Goal: Task Accomplishment & Management: Use online tool/utility

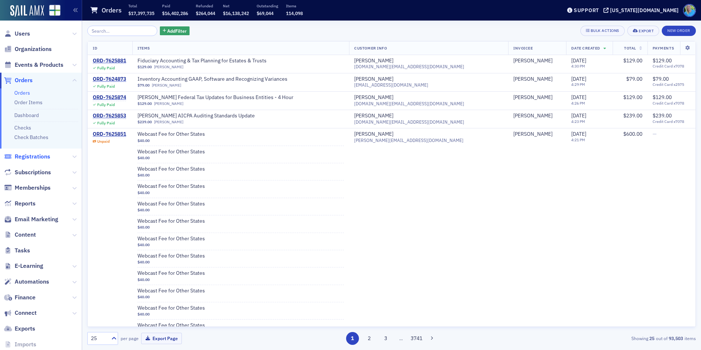
click at [43, 156] on span "Registrations" at bounding box center [33, 156] width 36 height 8
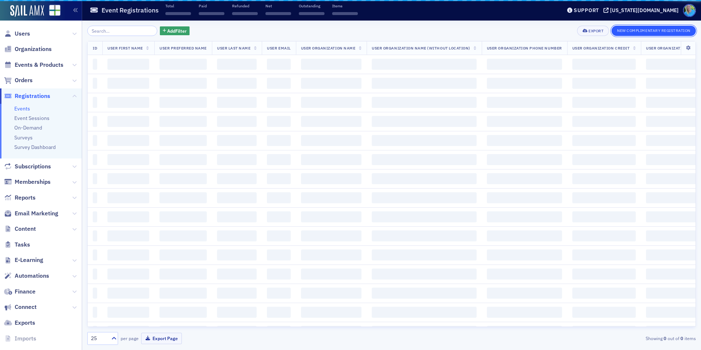
click at [646, 34] on button "New Complimentary Registration" at bounding box center [653, 31] width 84 height 10
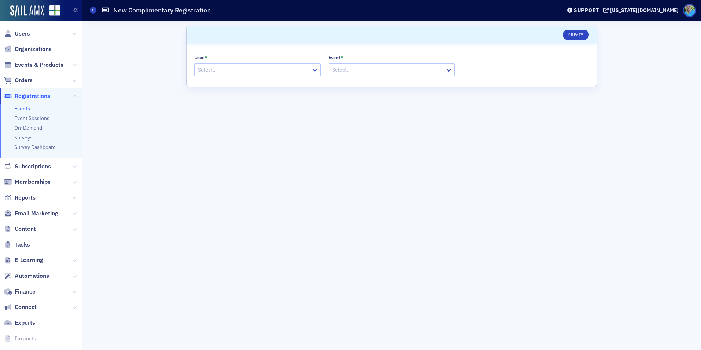
click at [246, 68] on div at bounding box center [253, 69] width 113 height 9
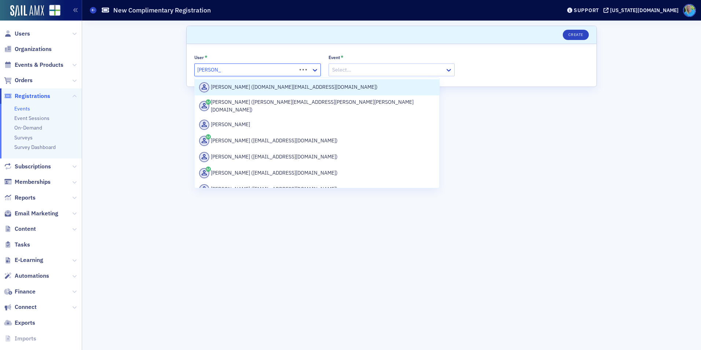
type input "lisa mckinn"
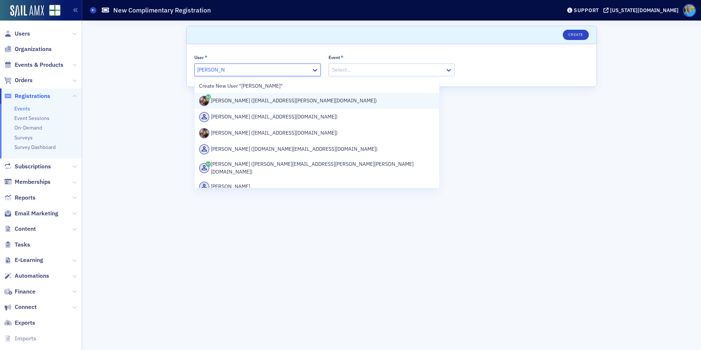
click at [247, 103] on div "Lisa McKinney (lmckinne@culverhouse.ua.edu)" at bounding box center [317, 101] width 236 height 10
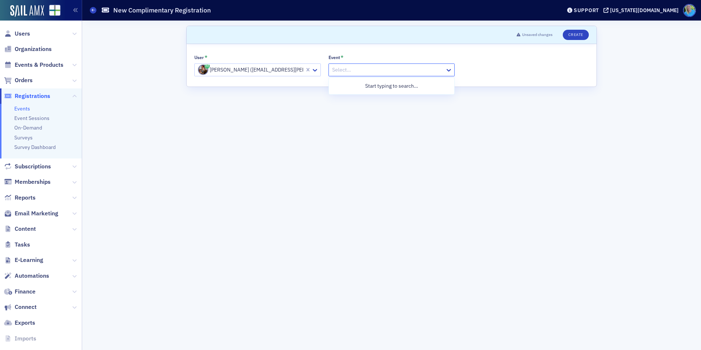
click at [358, 72] on div at bounding box center [387, 69] width 113 height 9
type input "lisa mckin"
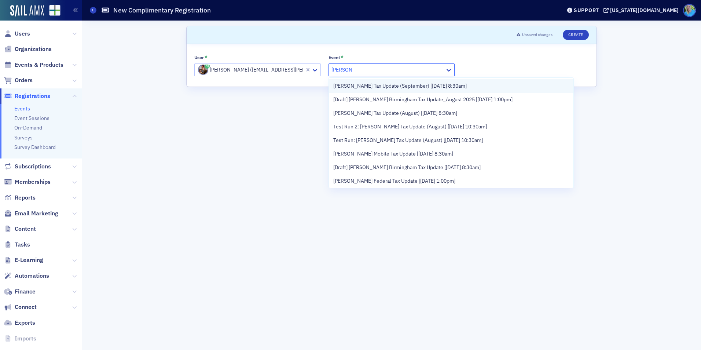
click at [361, 83] on span "Lisa McKinney's Tax Update (September) [9/17/2025 8:30am]" at bounding box center [399, 86] width 133 height 8
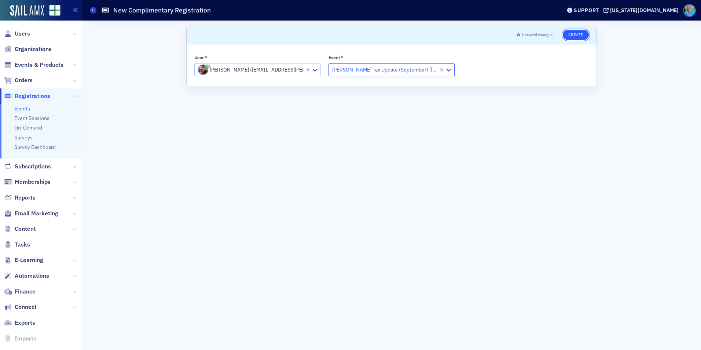
click at [581, 38] on button "Create" at bounding box center [576, 35] width 26 height 10
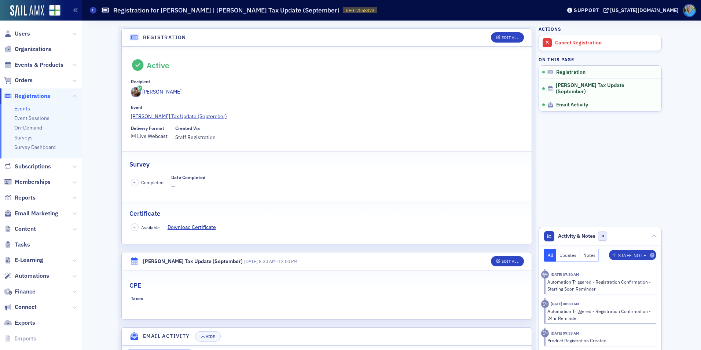
click at [33, 98] on span "Registrations" at bounding box center [33, 96] width 36 height 8
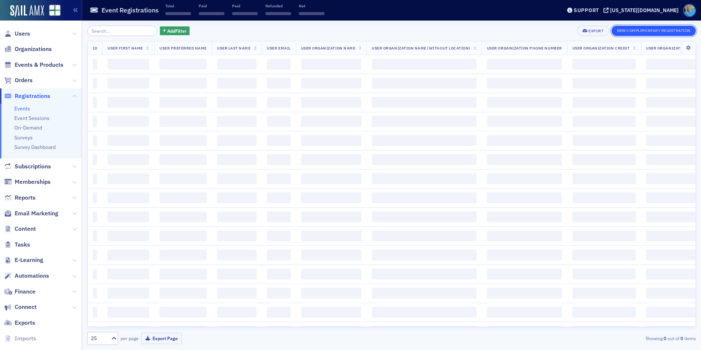
click at [630, 30] on button "New Complimentary Registration" at bounding box center [653, 31] width 84 height 10
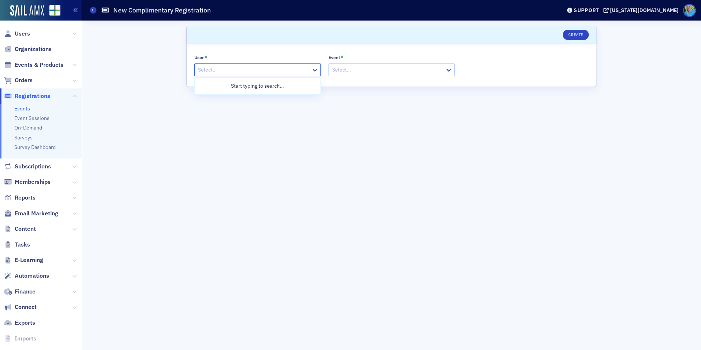
click at [250, 74] on div at bounding box center [253, 69] width 113 height 9
type input "lisa mckinney"
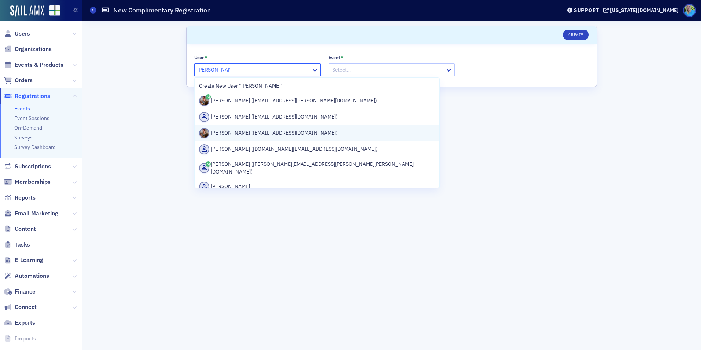
click at [268, 131] on div "Lisa McKinney (lmckinne@ua.edu)" at bounding box center [317, 133] width 236 height 10
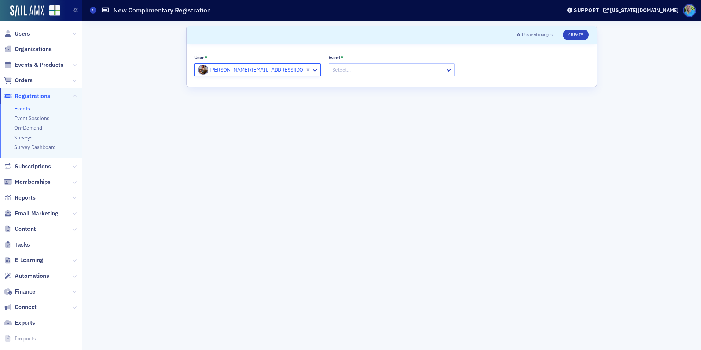
click at [365, 73] on div at bounding box center [387, 69] width 113 height 9
type input "lisa mckinne"
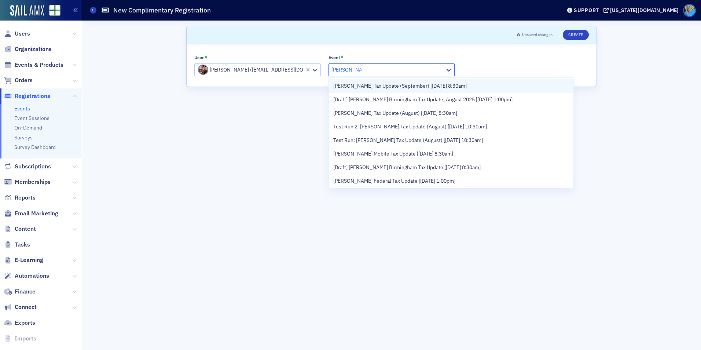
click at [365, 85] on span "Lisa McKinney's Tax Update (September) [9/17/2025 8:30am]" at bounding box center [399, 86] width 133 height 8
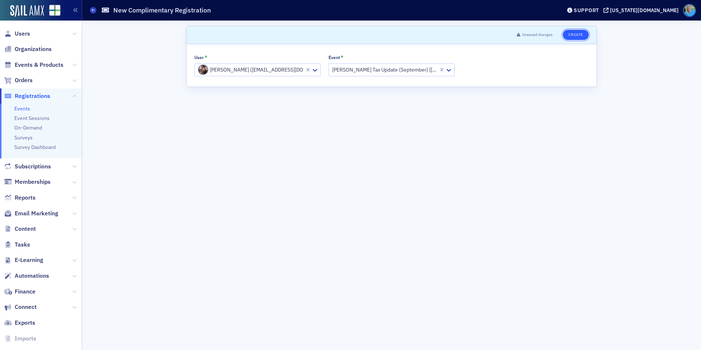
click at [575, 34] on button "Create" at bounding box center [576, 35] width 26 height 10
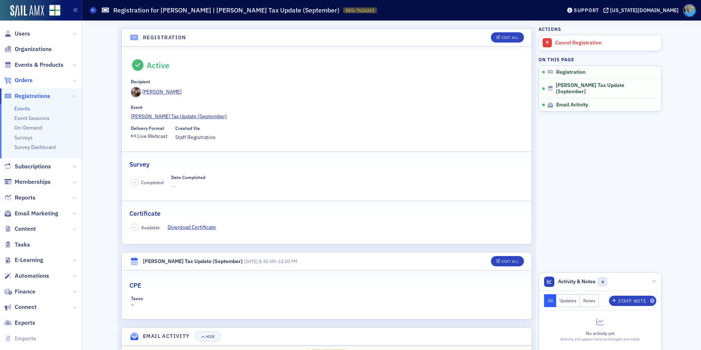
click at [30, 81] on span "Orders" at bounding box center [24, 80] width 18 height 8
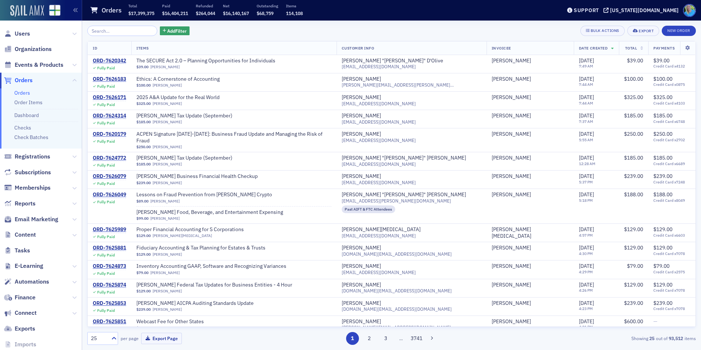
click at [37, 10] on img at bounding box center [27, 11] width 34 height 12
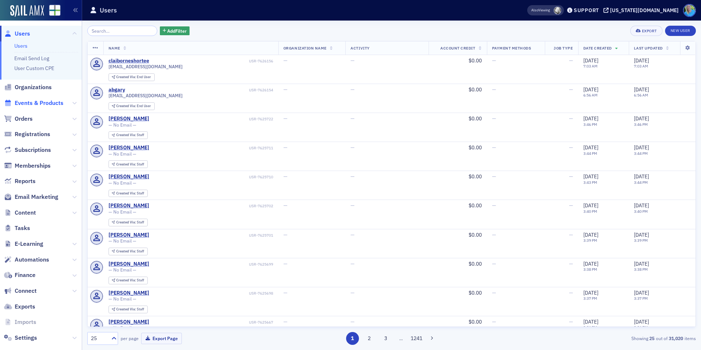
click at [26, 104] on span "Events & Products" at bounding box center [39, 103] width 49 height 8
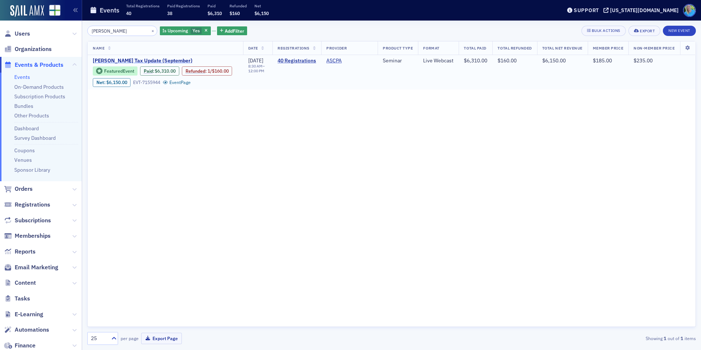
type input "lisa mckinney"
click at [178, 61] on span "[PERSON_NAME] Tax Update (September)" at bounding box center [154, 61] width 123 height 7
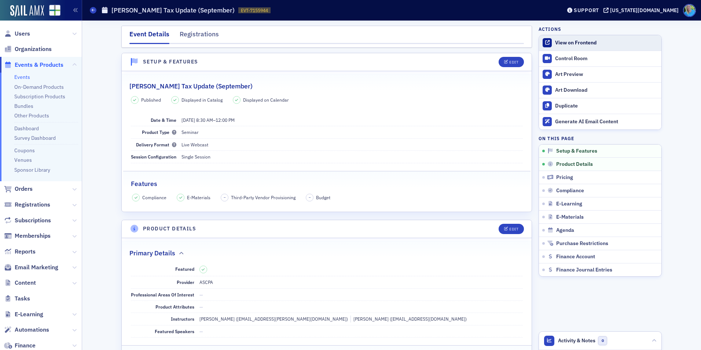
click at [607, 45] on div "View on Frontend" at bounding box center [606, 43] width 103 height 7
click at [558, 59] on div "Control Room" at bounding box center [606, 58] width 103 height 7
click at [26, 190] on span "Orders" at bounding box center [24, 189] width 18 height 8
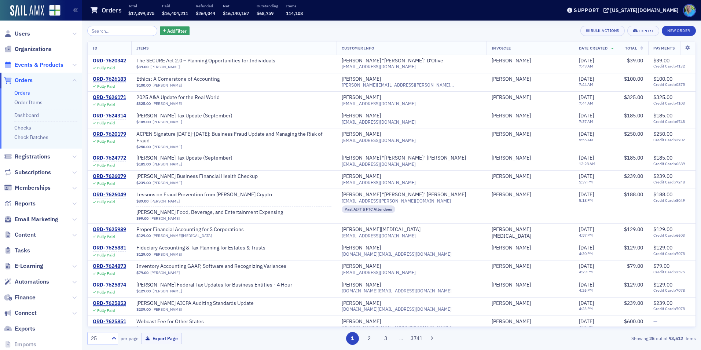
click at [26, 66] on span "Events & Products" at bounding box center [39, 65] width 49 height 8
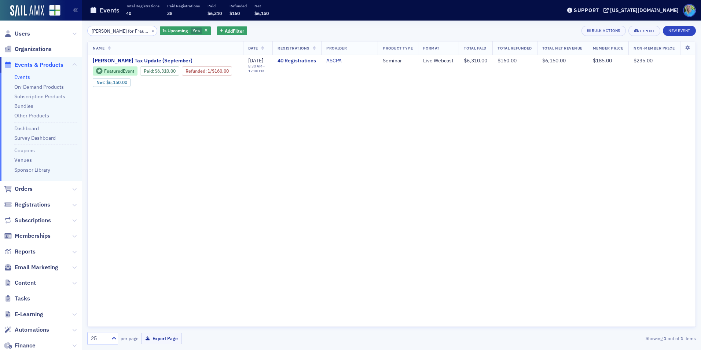
scroll to position [0, 46]
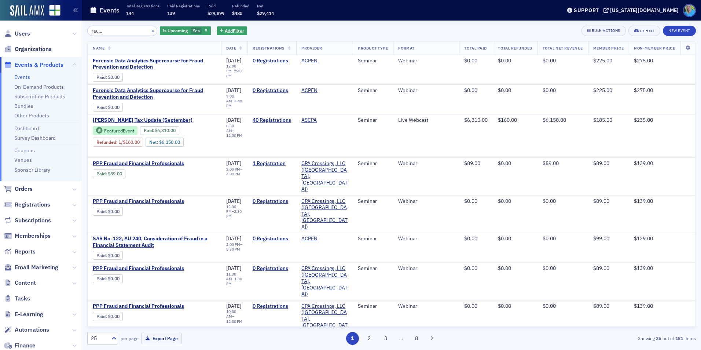
type input "lisa mcAI for Fraud Detection in Financial Data kinney"
click at [150, 30] on button "×" at bounding box center [153, 30] width 7 height 7
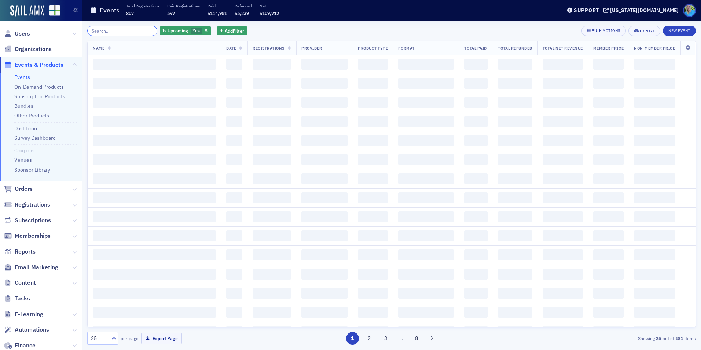
click at [132, 29] on input "search" at bounding box center [122, 31] width 70 height 10
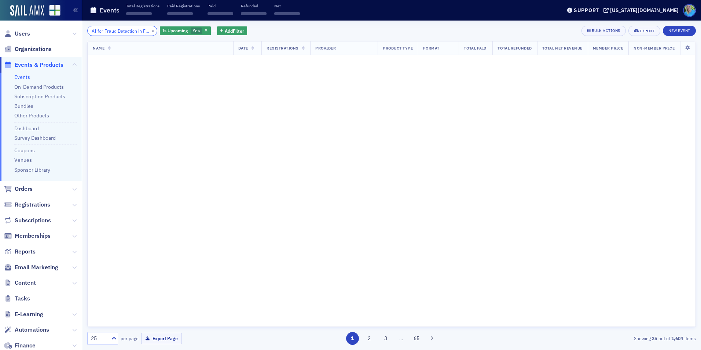
scroll to position [0, 31]
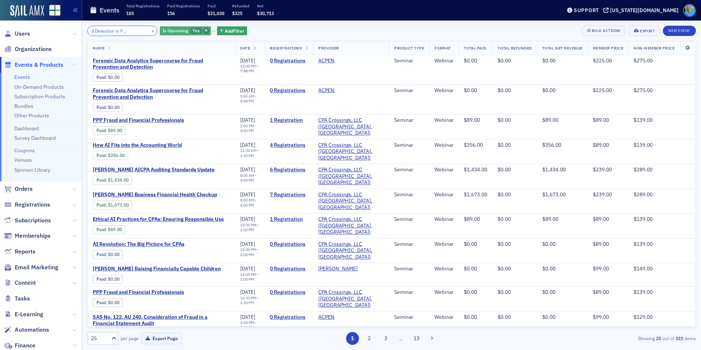
type input "AI for Fraud Detection in Financial Data"
click at [205, 32] on icon "button" at bounding box center [206, 31] width 3 height 4
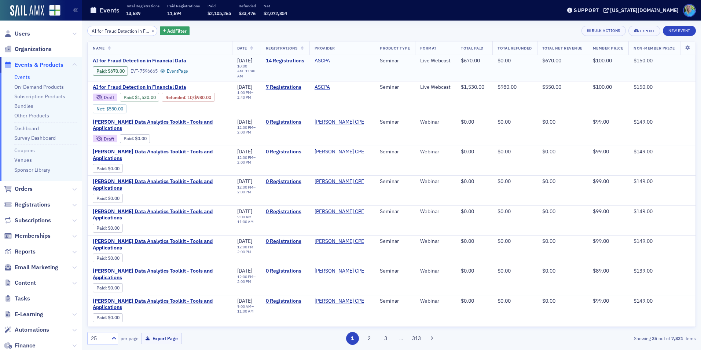
click at [281, 62] on link "14 Registrations" at bounding box center [285, 61] width 38 height 7
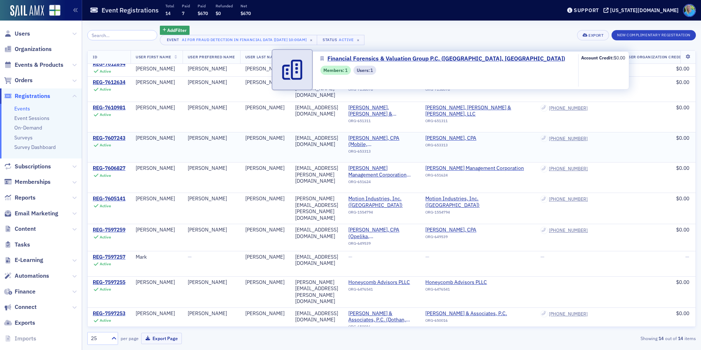
scroll to position [113, 0]
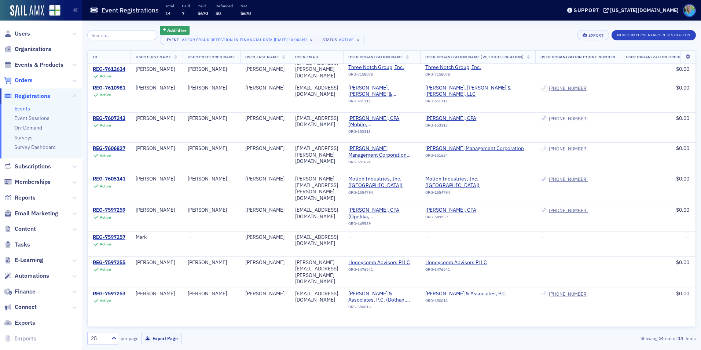
click at [31, 78] on span "Orders" at bounding box center [24, 80] width 18 height 8
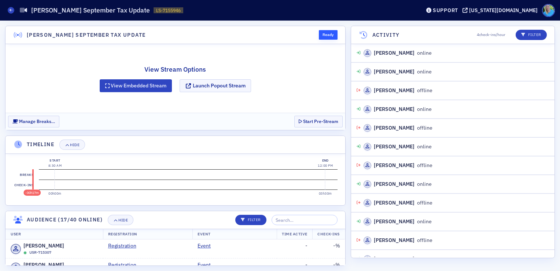
scroll to position [305, 0]
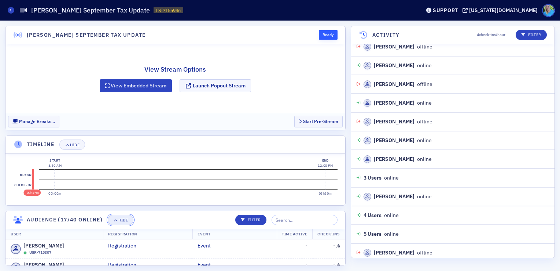
click at [120, 218] on div "Hide" at bounding box center [123, 220] width 10 height 4
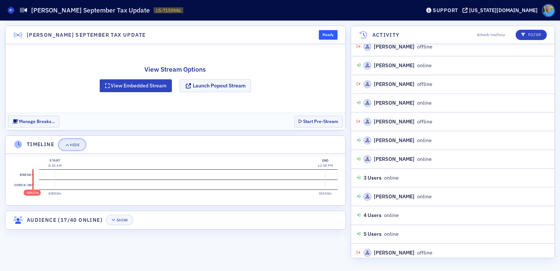
click at [67, 143] on icon "button" at bounding box center [67, 145] width 4 height 4
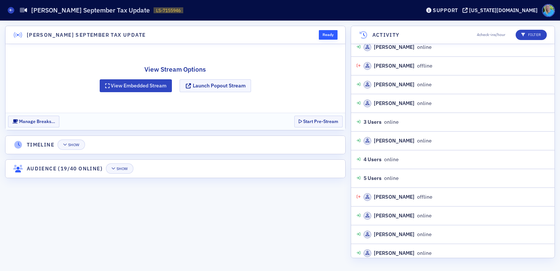
scroll to position [380, 0]
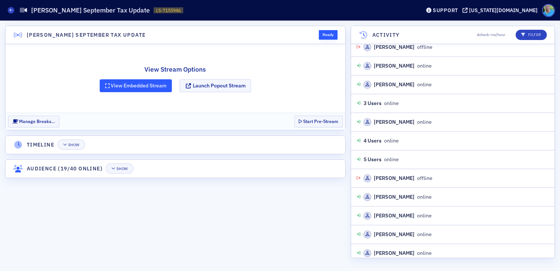
click at [137, 85] on button "View Embedded Stream" at bounding box center [136, 85] width 73 height 13
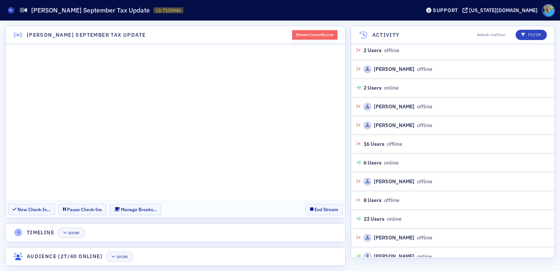
scroll to position [1573, 0]
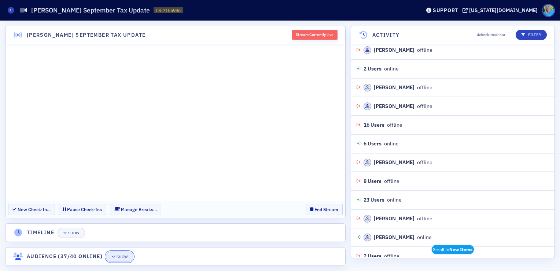
click at [125, 254] on div "Show" at bounding box center [122, 256] width 11 height 4
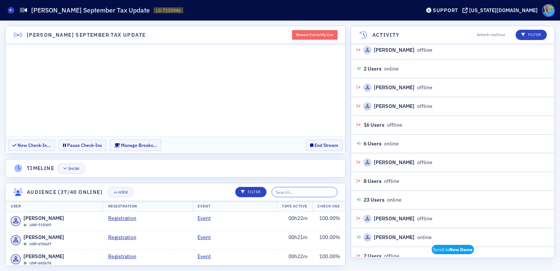
click at [315, 191] on input "search" at bounding box center [305, 192] width 66 height 10
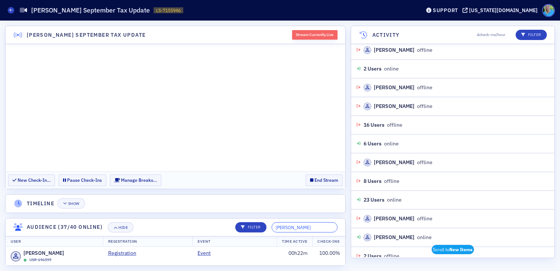
type input "bradley"
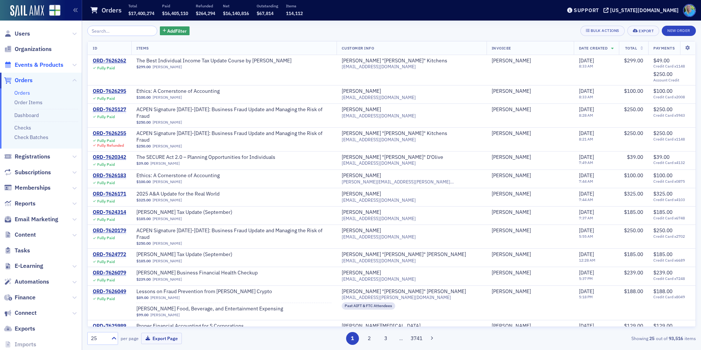
click at [51, 63] on span "Events & Products" at bounding box center [39, 65] width 49 height 8
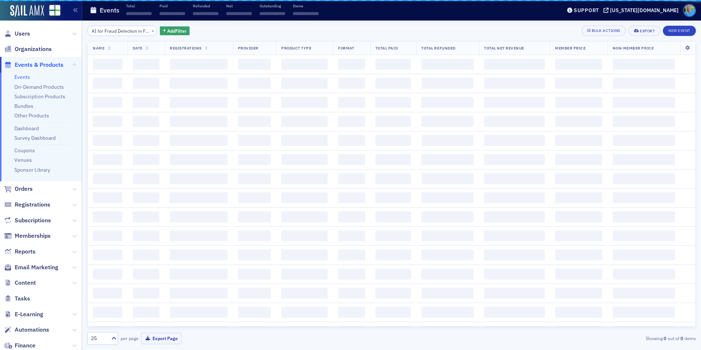
scroll to position [0, 31]
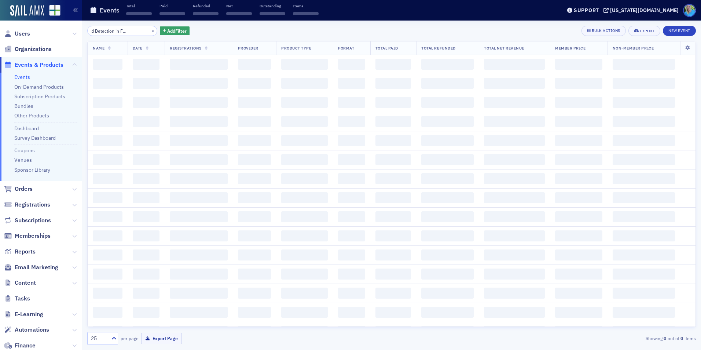
click at [102, 31] on input "AI for Fraud Detection in Financial Data" at bounding box center [122, 31] width 70 height 10
click at [150, 29] on button "×" at bounding box center [153, 30] width 7 height 7
click at [143, 30] on input "search" at bounding box center [122, 31] width 70 height 10
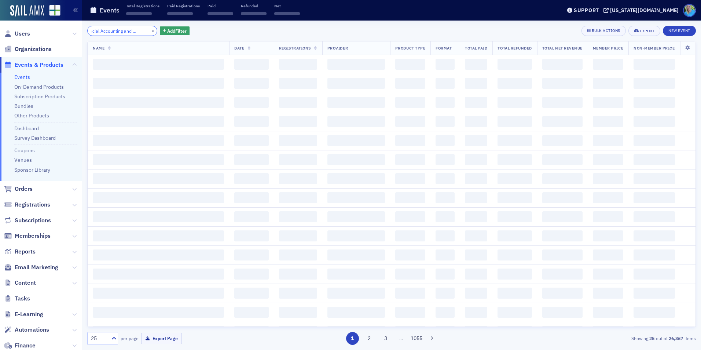
scroll to position [0, 19]
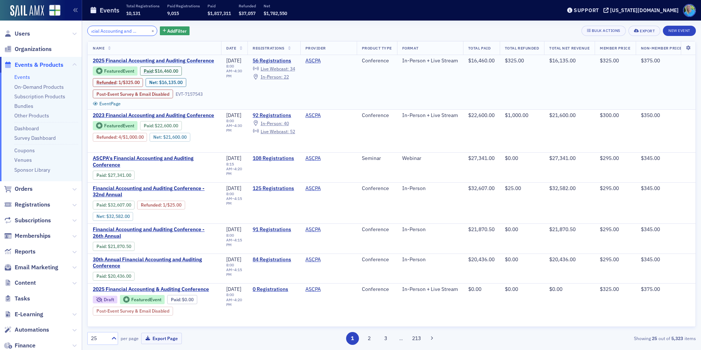
type input "Financial Accounting and Auditing"
click at [162, 58] on span "2025 Financial Accounting and Auditing Conference" at bounding box center [154, 61] width 123 height 7
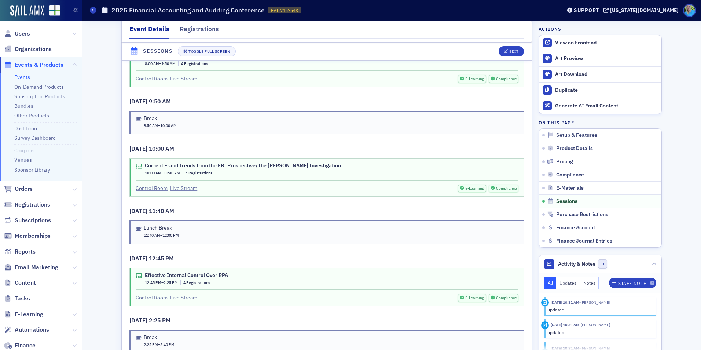
scroll to position [1136, 0]
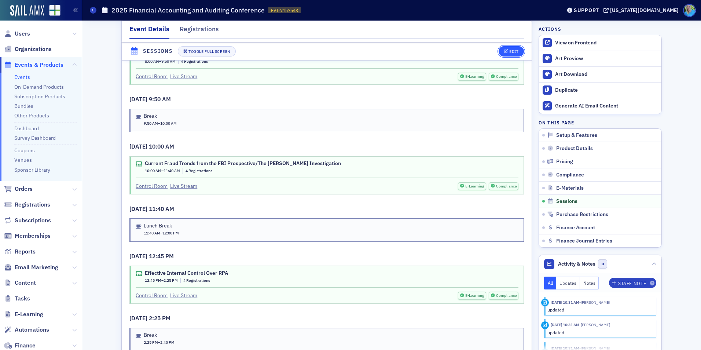
click at [505, 53] on icon "button" at bounding box center [506, 51] width 4 height 4
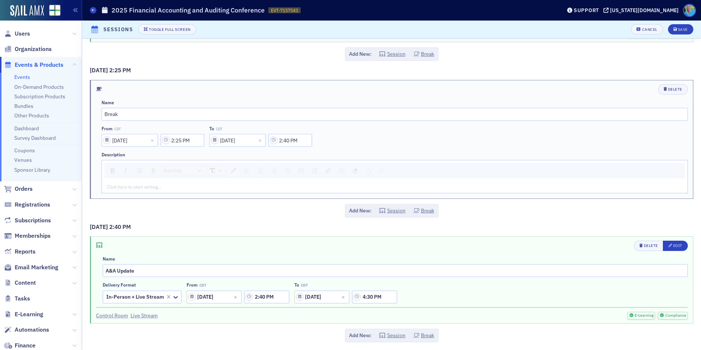
scroll to position [672, 0]
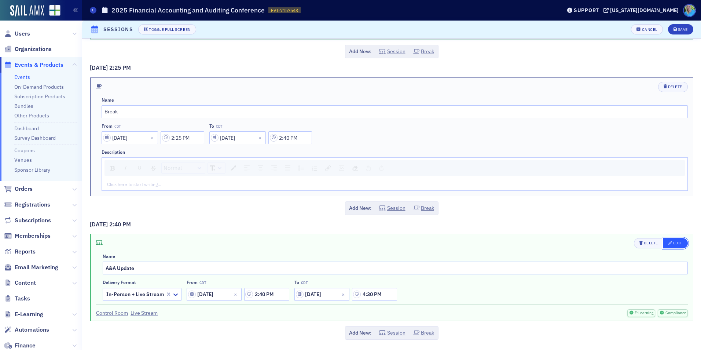
click at [668, 245] on div "button" at bounding box center [670, 243] width 5 height 6
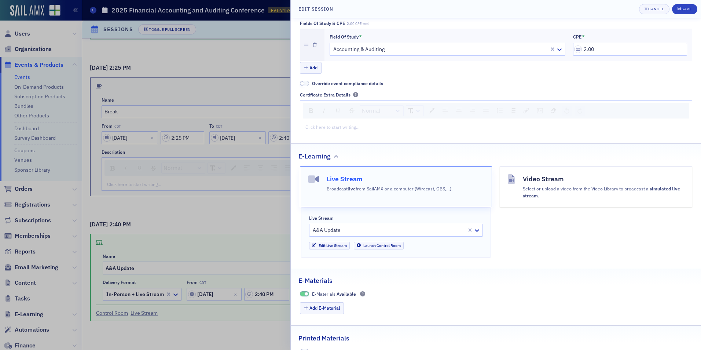
scroll to position [233, 0]
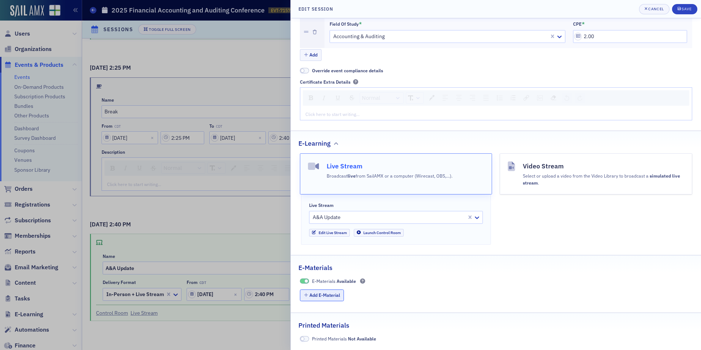
click at [331, 292] on button "Add E-Material" at bounding box center [322, 294] width 44 height 11
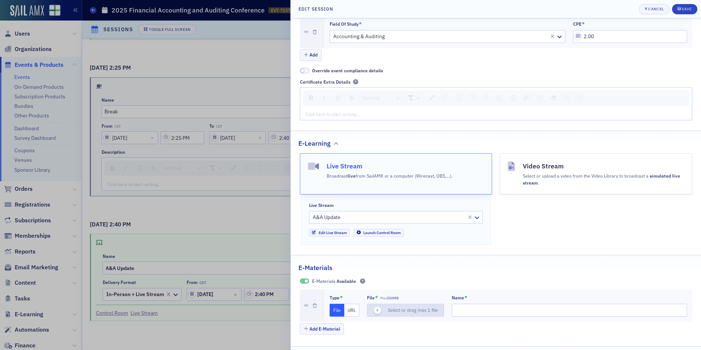
click at [372, 309] on div "button" at bounding box center [377, 310] width 21 height 12
drag, startPoint x: 451, startPoint y: 311, endPoint x: 447, endPoint y: 309, distance: 4.6
click at [447, 309] on div "Type * File URL File * Max 250MB pptx PPTX 4122.58 KB FAAC.pptx Remove Select o…" at bounding box center [508, 310] width 357 height 32
type input "PPT"
click at [680, 8] on icon "submit" at bounding box center [678, 8] width 3 height 3
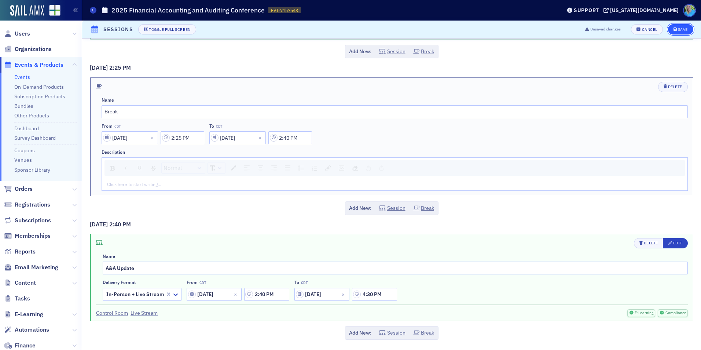
click at [678, 27] on div "Save" at bounding box center [683, 29] width 10 height 4
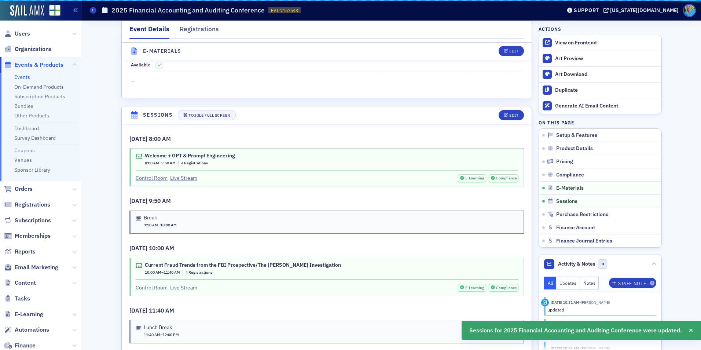
scroll to position [1089, 0]
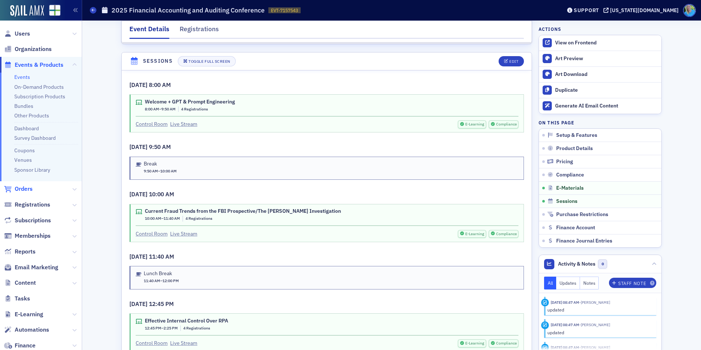
click at [25, 187] on span "Orders" at bounding box center [24, 189] width 18 height 8
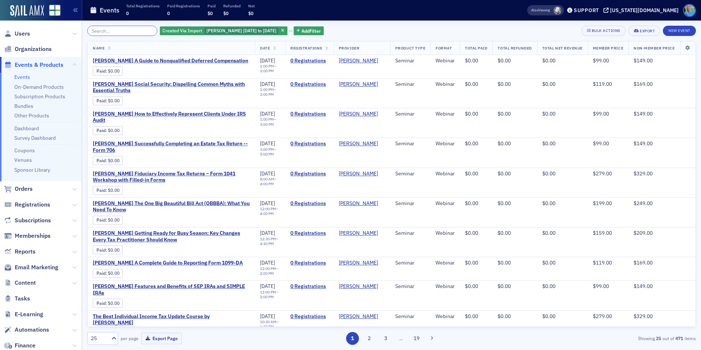
click at [117, 27] on input "search" at bounding box center [122, 31] width 70 height 10
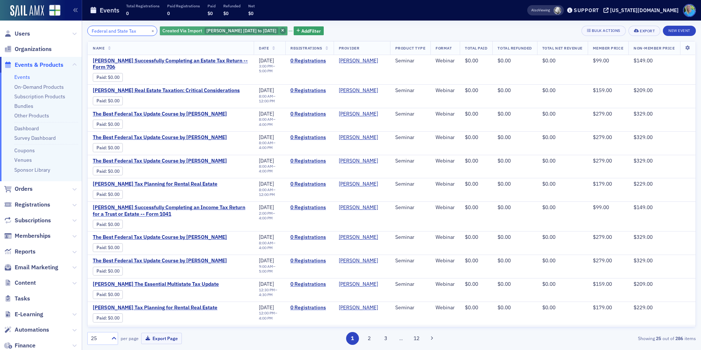
type input "Federal and State Tax"
click at [281, 29] on icon "button" at bounding box center [282, 31] width 3 height 4
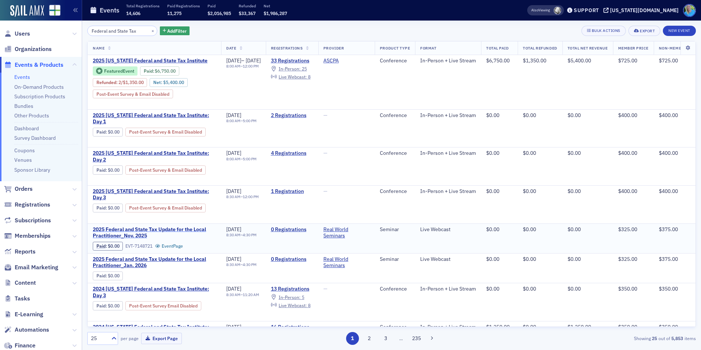
click at [171, 231] on span "2025 Federal and State Tax Update for the Local Practitioner_Nov. 2025" at bounding box center [154, 232] width 123 height 13
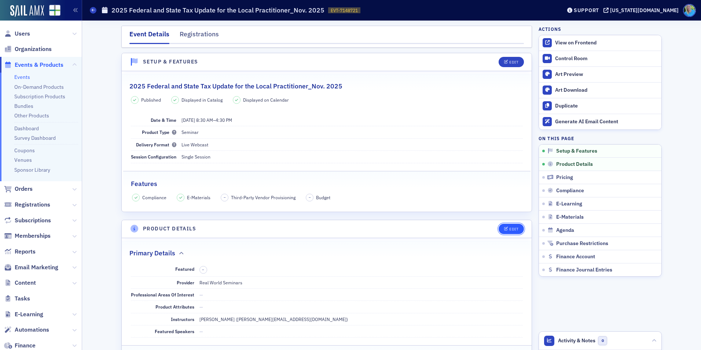
click at [504, 227] on icon "button" at bounding box center [506, 229] width 4 height 4
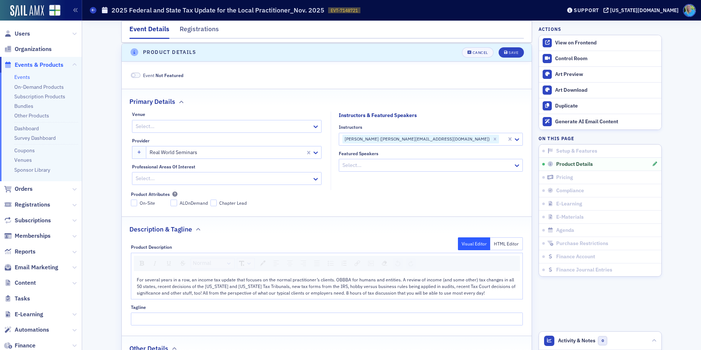
scroll to position [177, 0]
click at [135, 74] on span at bounding box center [136, 74] width 10 height 5
click at [506, 55] on button "Save" at bounding box center [511, 52] width 25 height 10
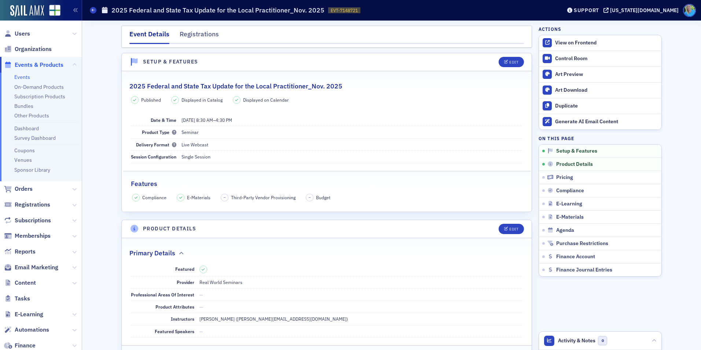
scroll to position [37, 0]
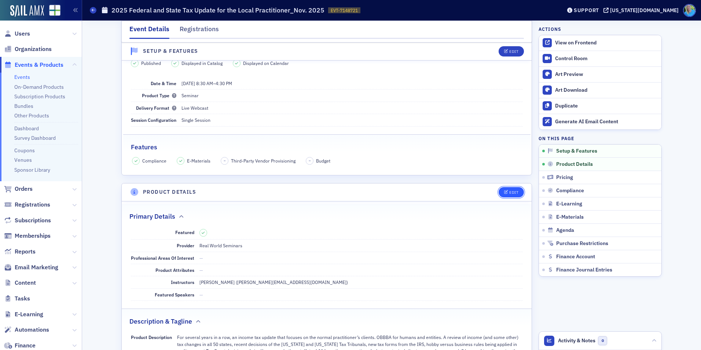
click at [505, 190] on icon "button" at bounding box center [506, 192] width 4 height 4
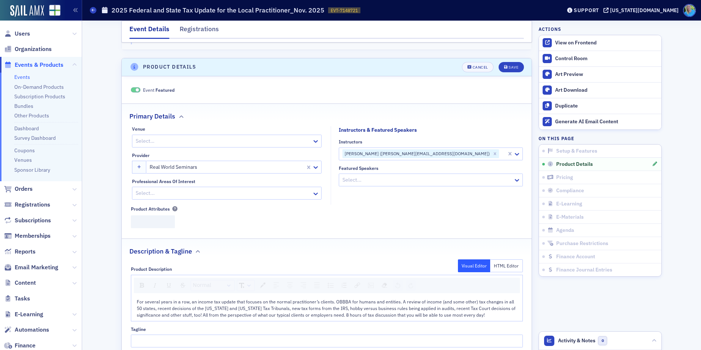
scroll to position [177, 0]
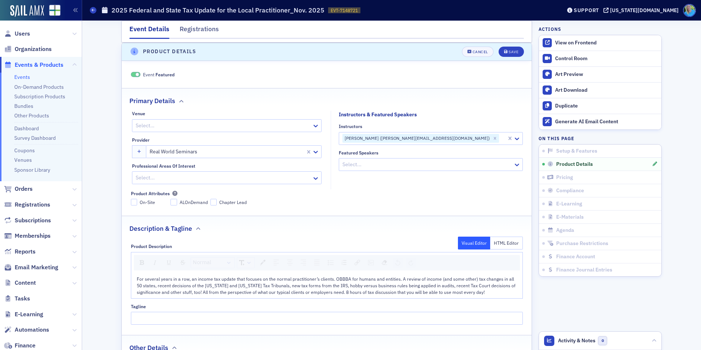
click at [131, 73] on span at bounding box center [136, 74] width 10 height 5
click at [504, 50] on icon "submit" at bounding box center [506, 52] width 4 height 4
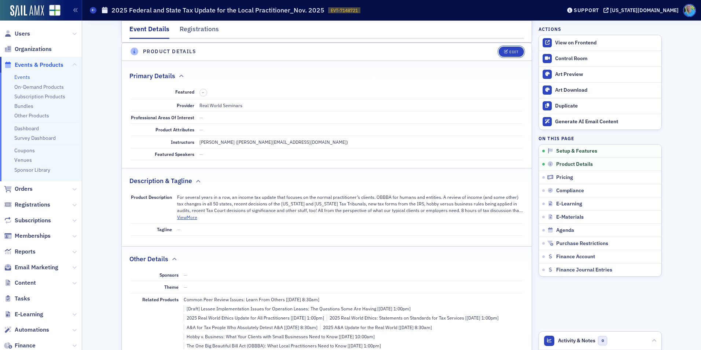
click at [504, 50] on icon "button" at bounding box center [506, 52] width 4 height 4
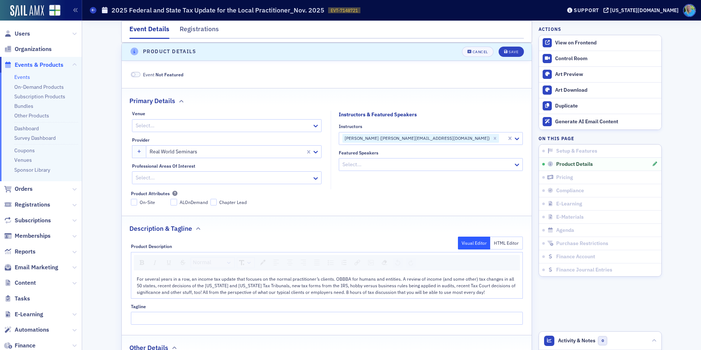
drag, startPoint x: 134, startPoint y: 79, endPoint x: 133, endPoint y: 76, distance: 3.9
click at [134, 78] on fieldset "Event Not Featured" at bounding box center [327, 72] width 410 height 19
click at [133, 76] on span at bounding box center [136, 74] width 10 height 5
click at [504, 51] on icon "submit" at bounding box center [506, 52] width 4 height 4
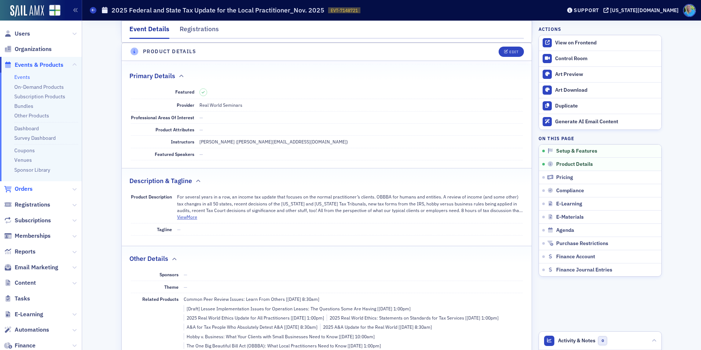
click at [32, 186] on span "Orders" at bounding box center [24, 189] width 18 height 8
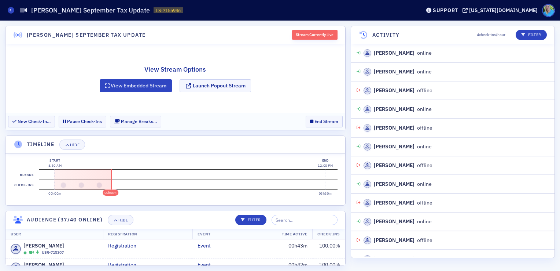
scroll to position [679, 0]
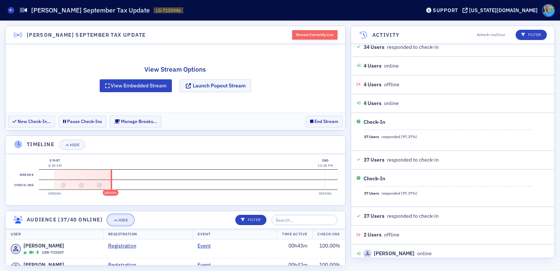
click at [119, 219] on div "Hide" at bounding box center [123, 220] width 10 height 4
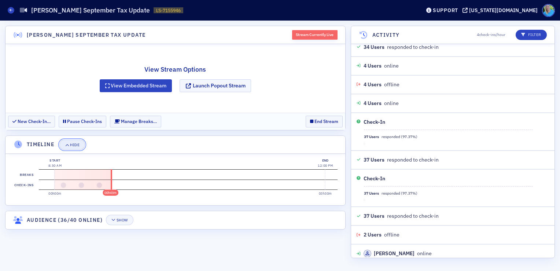
scroll to position [698, 0]
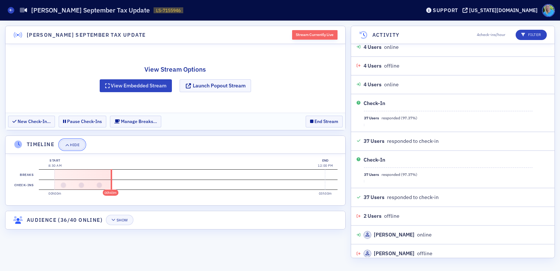
click at [73, 146] on div "Hide" at bounding box center [75, 145] width 10 height 4
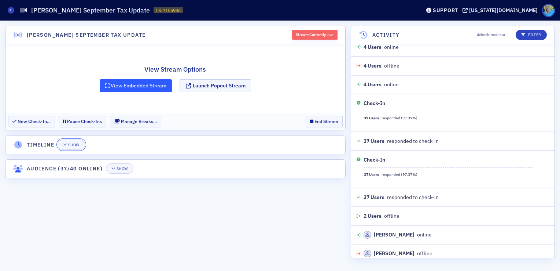
scroll to position [717, 0]
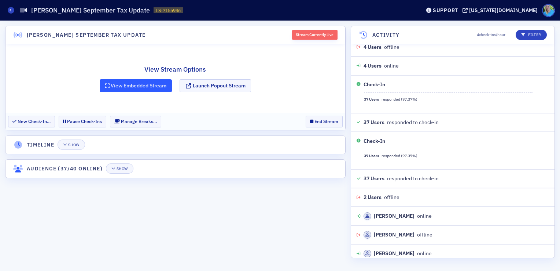
click at [138, 86] on button "View Embedded Stream" at bounding box center [136, 85] width 73 height 13
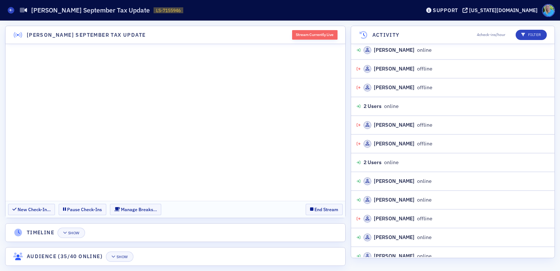
scroll to position [1013, 0]
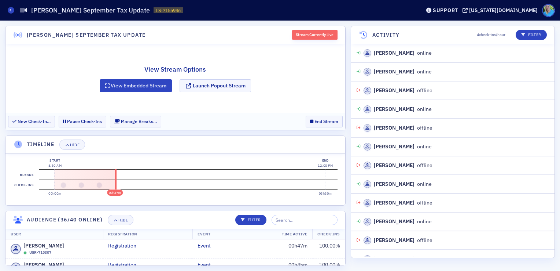
scroll to position [679, 0]
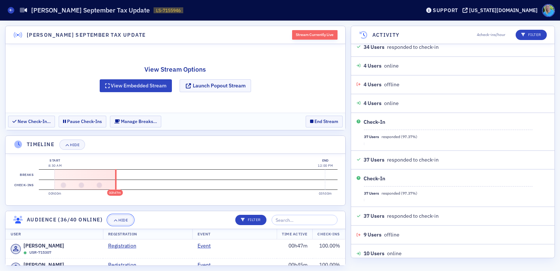
click at [119, 219] on span "Hide" at bounding box center [120, 220] width 15 height 4
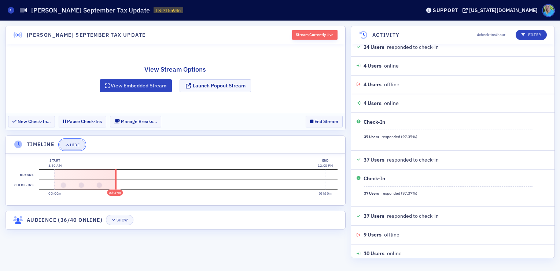
click at [76, 145] on div "Hide" at bounding box center [75, 145] width 10 height 4
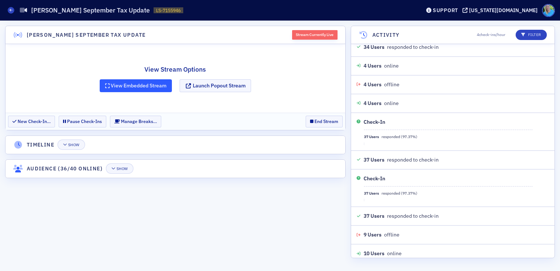
click at [124, 84] on button "View Embedded Stream" at bounding box center [136, 85] width 73 height 13
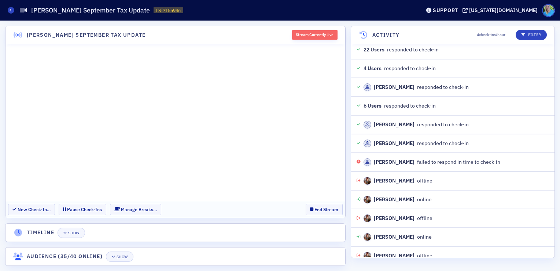
scroll to position [976, 0]
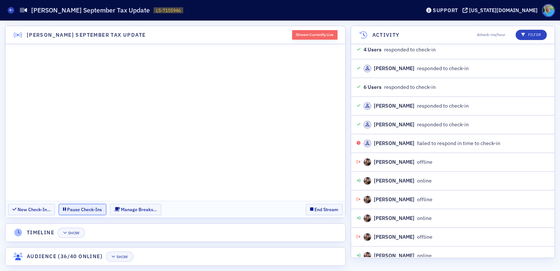
drag, startPoint x: 80, startPoint y: 213, endPoint x: 95, endPoint y: 154, distance: 61.2
click at [80, 213] on button "Pause Check-Ins" at bounding box center [83, 208] width 48 height 11
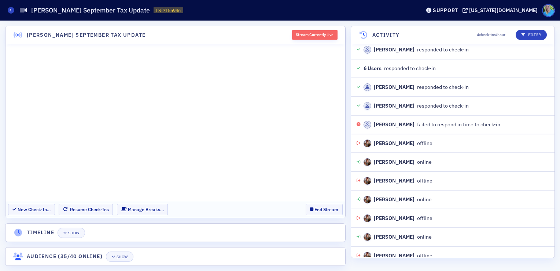
scroll to position [1014, 0]
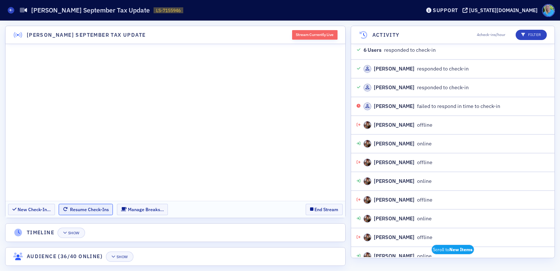
click at [93, 208] on button "Resume Check-Ins" at bounding box center [86, 208] width 54 height 11
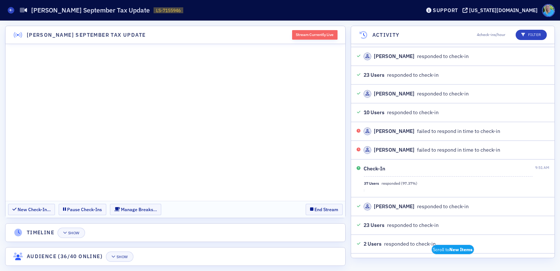
scroll to position [1369, 0]
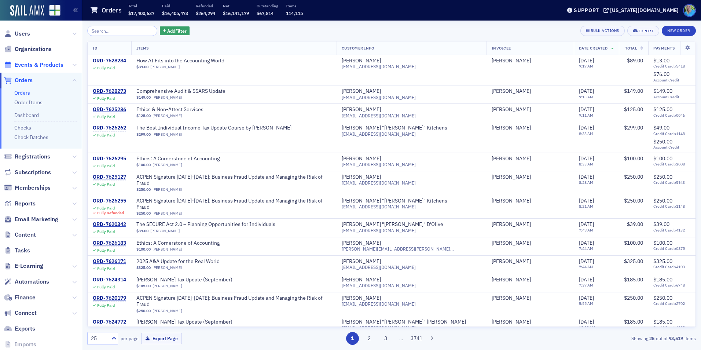
click at [49, 62] on span "Events & Products" at bounding box center [39, 65] width 49 height 8
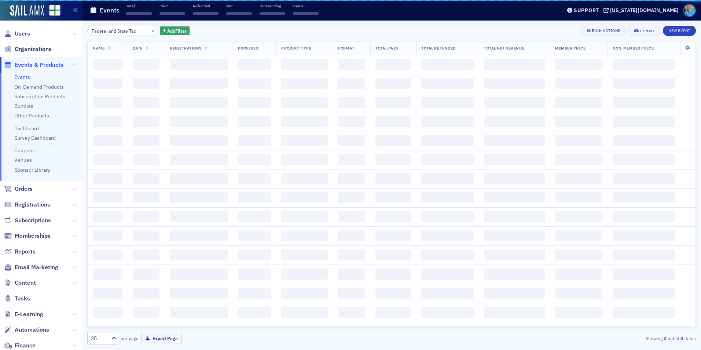
click at [101, 31] on input "Federal and State Tax" at bounding box center [122, 31] width 70 height 10
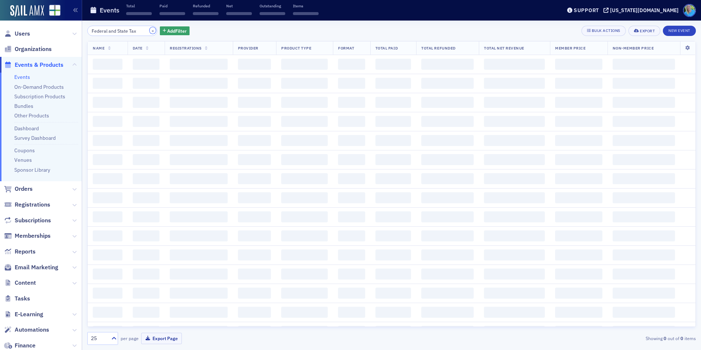
click at [150, 32] on button "×" at bounding box center [153, 30] width 7 height 7
click at [144, 32] on input "search" at bounding box center [122, 31] width 70 height 10
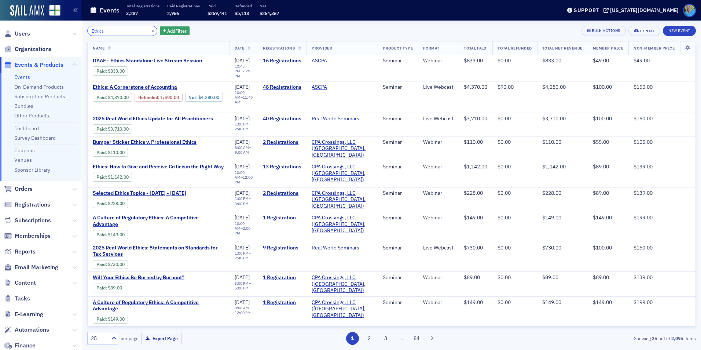
type input "Ethics"
click at [150, 31] on button "×" at bounding box center [153, 30] width 7 height 7
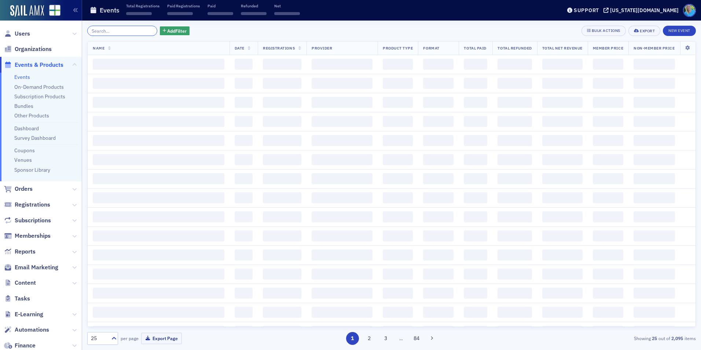
click at [144, 31] on input "search" at bounding box center [122, 31] width 70 height 10
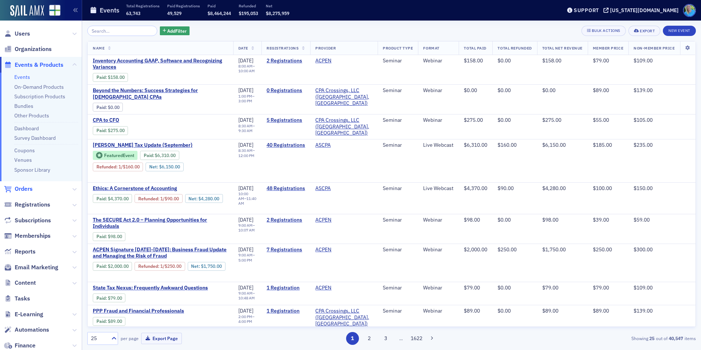
click at [26, 188] on span "Orders" at bounding box center [24, 189] width 18 height 8
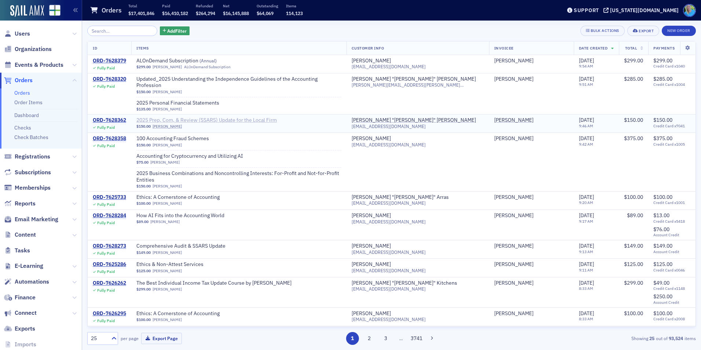
click at [275, 117] on span "2025 Prep, Com, & Review (SSARS) Update for the Local Firm" at bounding box center [206, 120] width 140 height 7
